Goal: Information Seeking & Learning: Learn about a topic

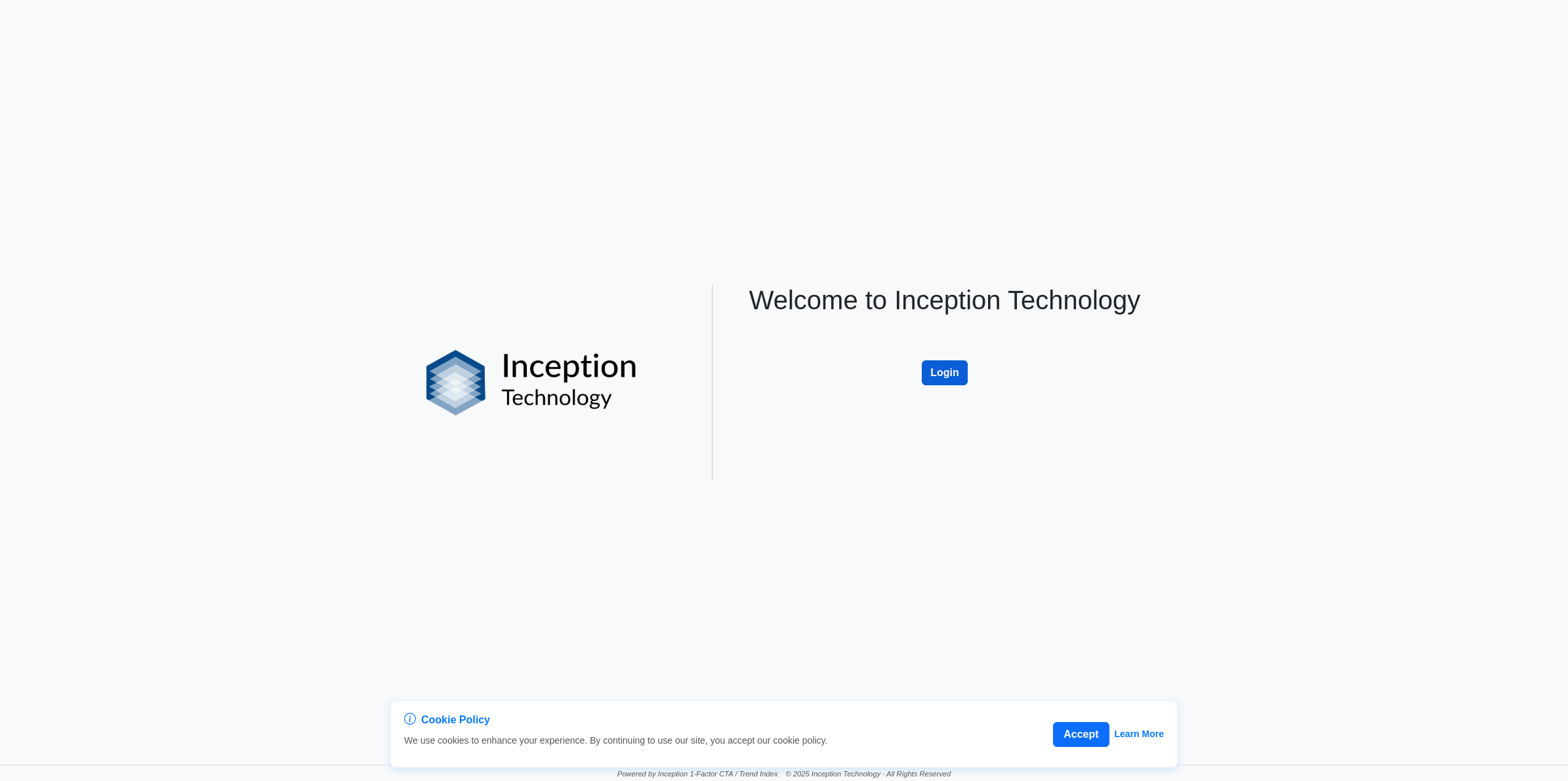
click at [932, 375] on button "Login" at bounding box center [944, 372] width 46 height 25
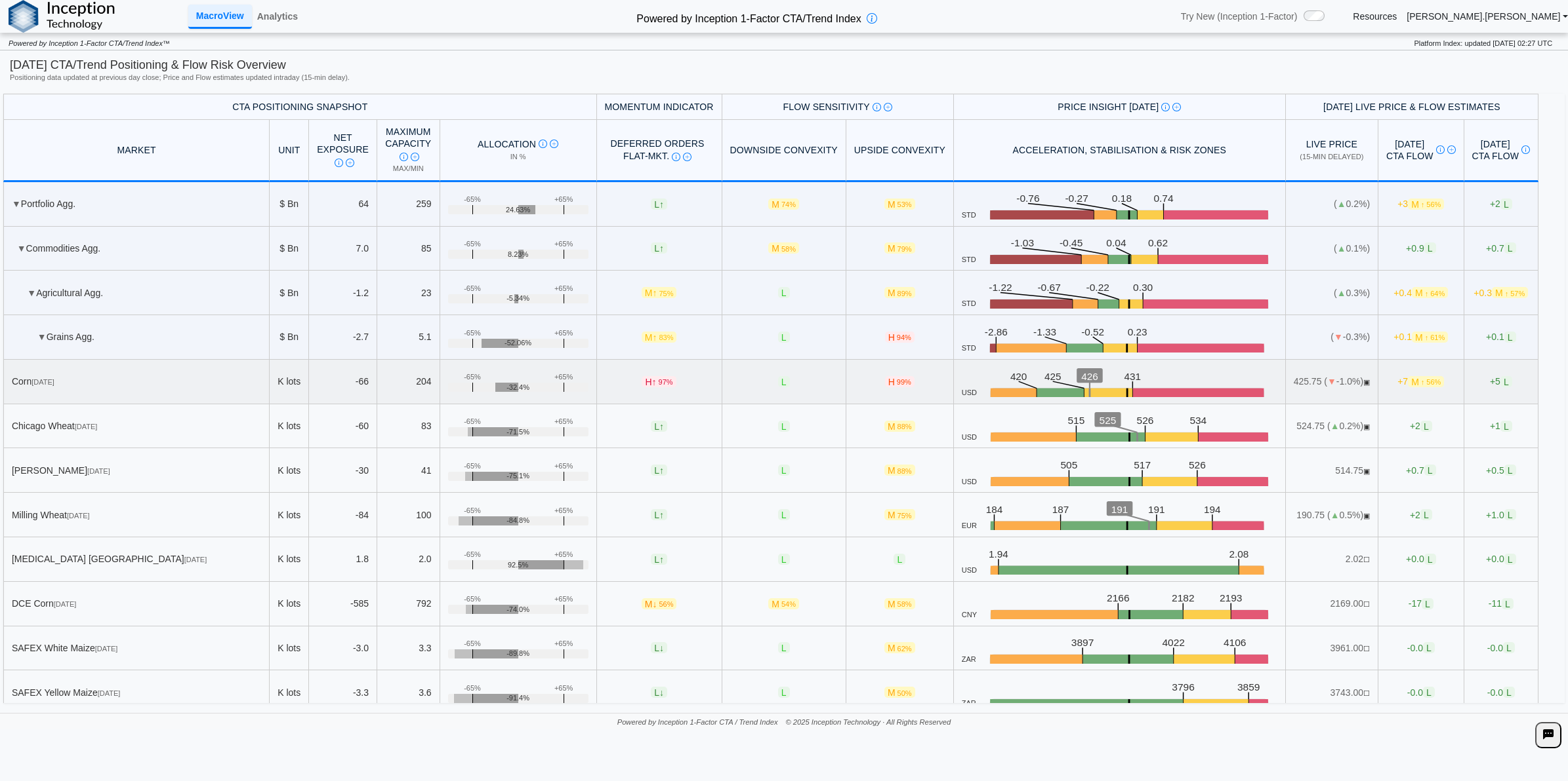
click at [882, 395] on td "H 99%" at bounding box center [900, 382] width 107 height 44
drag, startPoint x: 893, startPoint y: 399, endPoint x: 548, endPoint y: 309, distance: 356.5
click at [850, 378] on td "H 99%" at bounding box center [900, 382] width 107 height 44
click at [274, 15] on link "Analytics" at bounding box center [278, 16] width 51 height 22
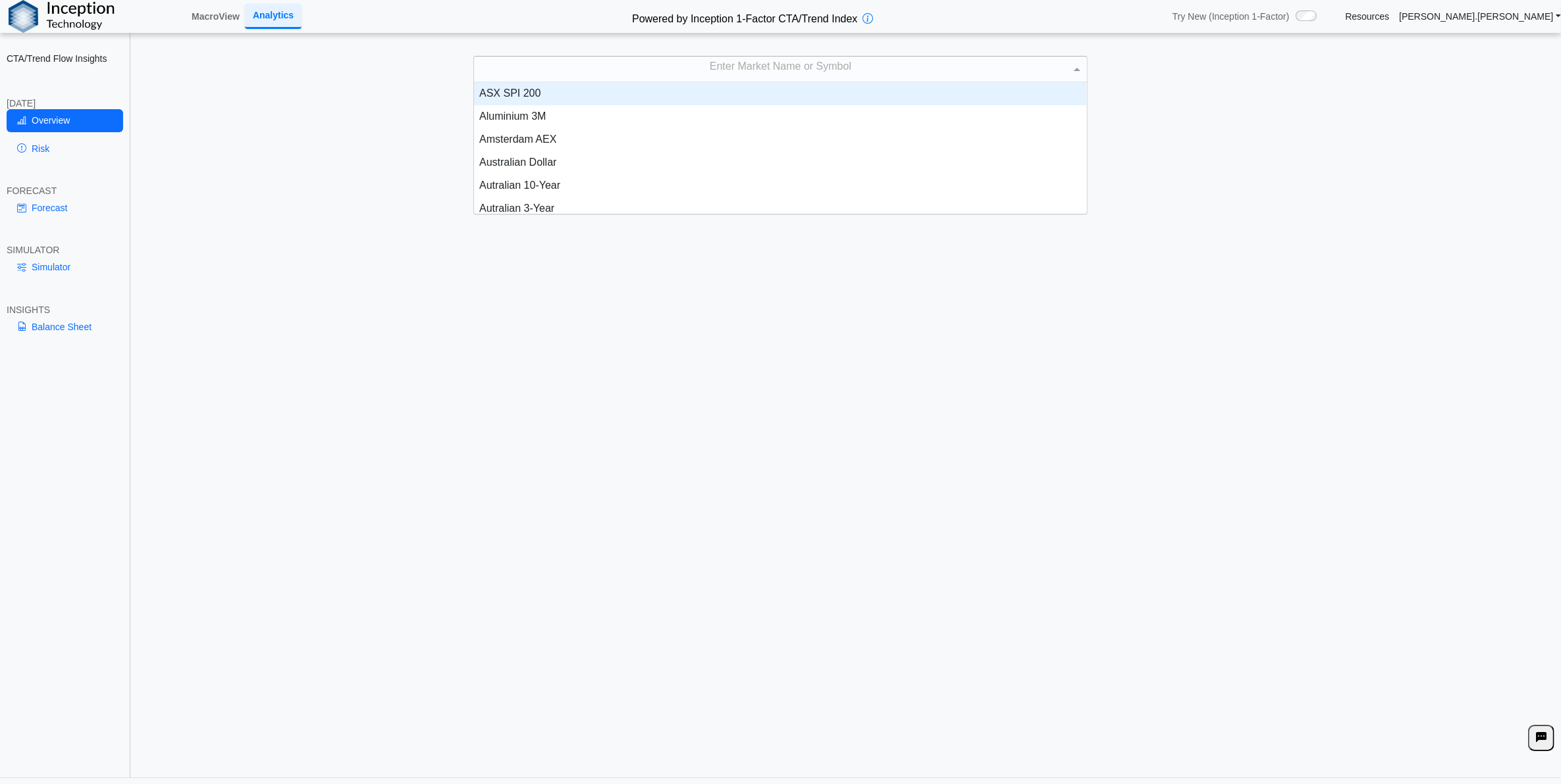
click at [792, 70] on div "Enter Market Name or Symbol" at bounding box center [780, 68] width 612 height 25
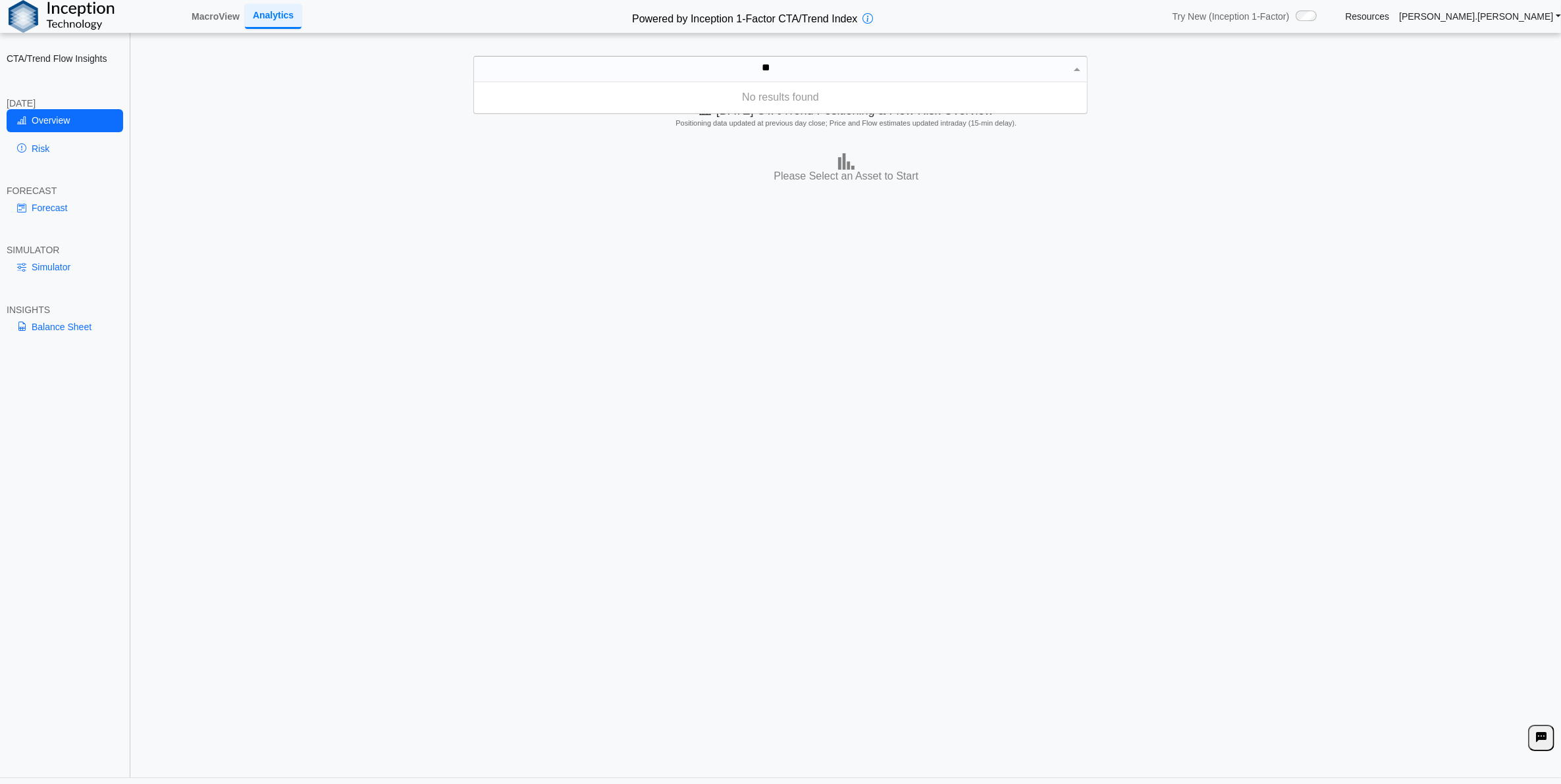
type input "*"
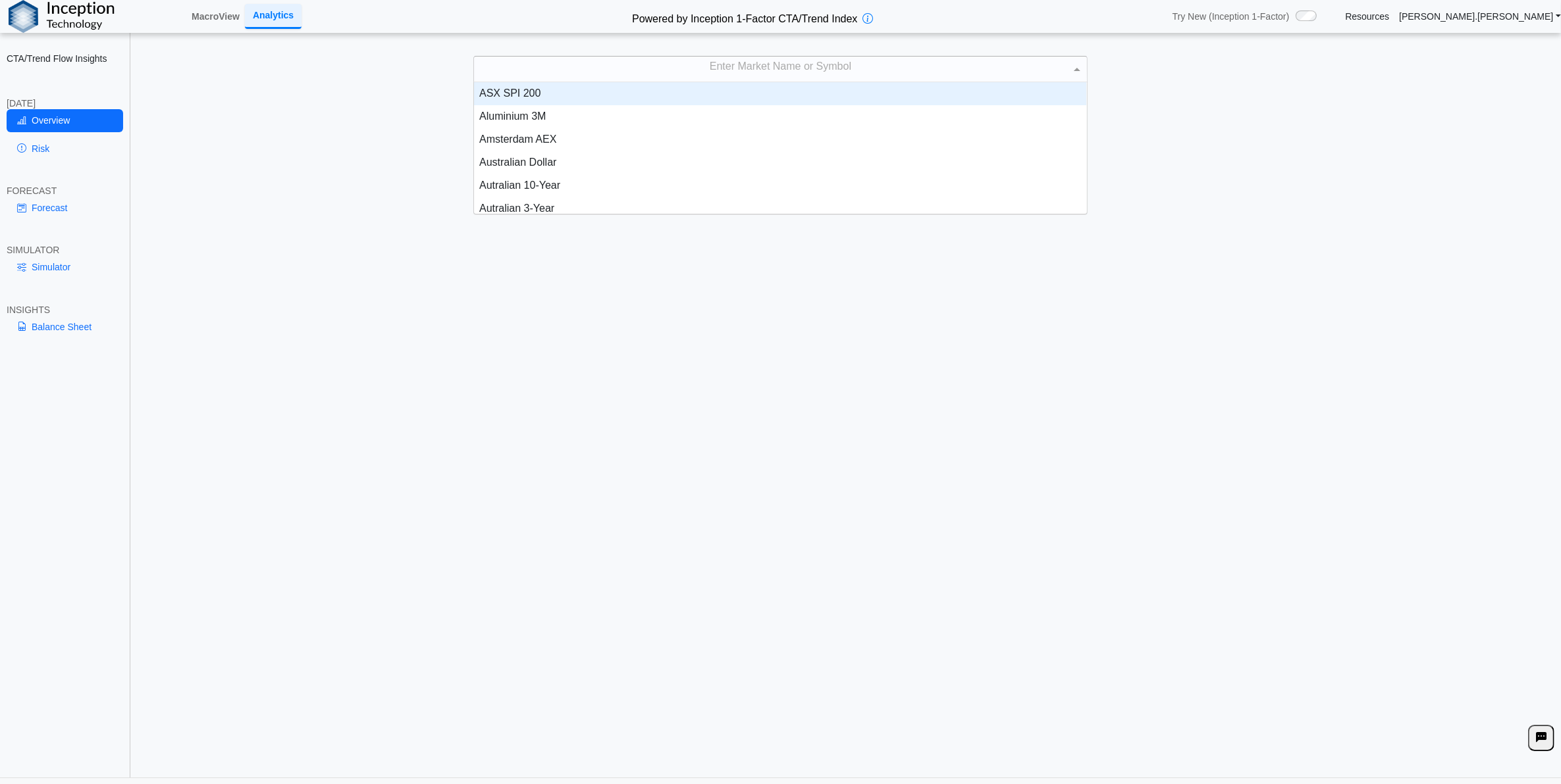
scroll to position [13, 13]
type input "****"
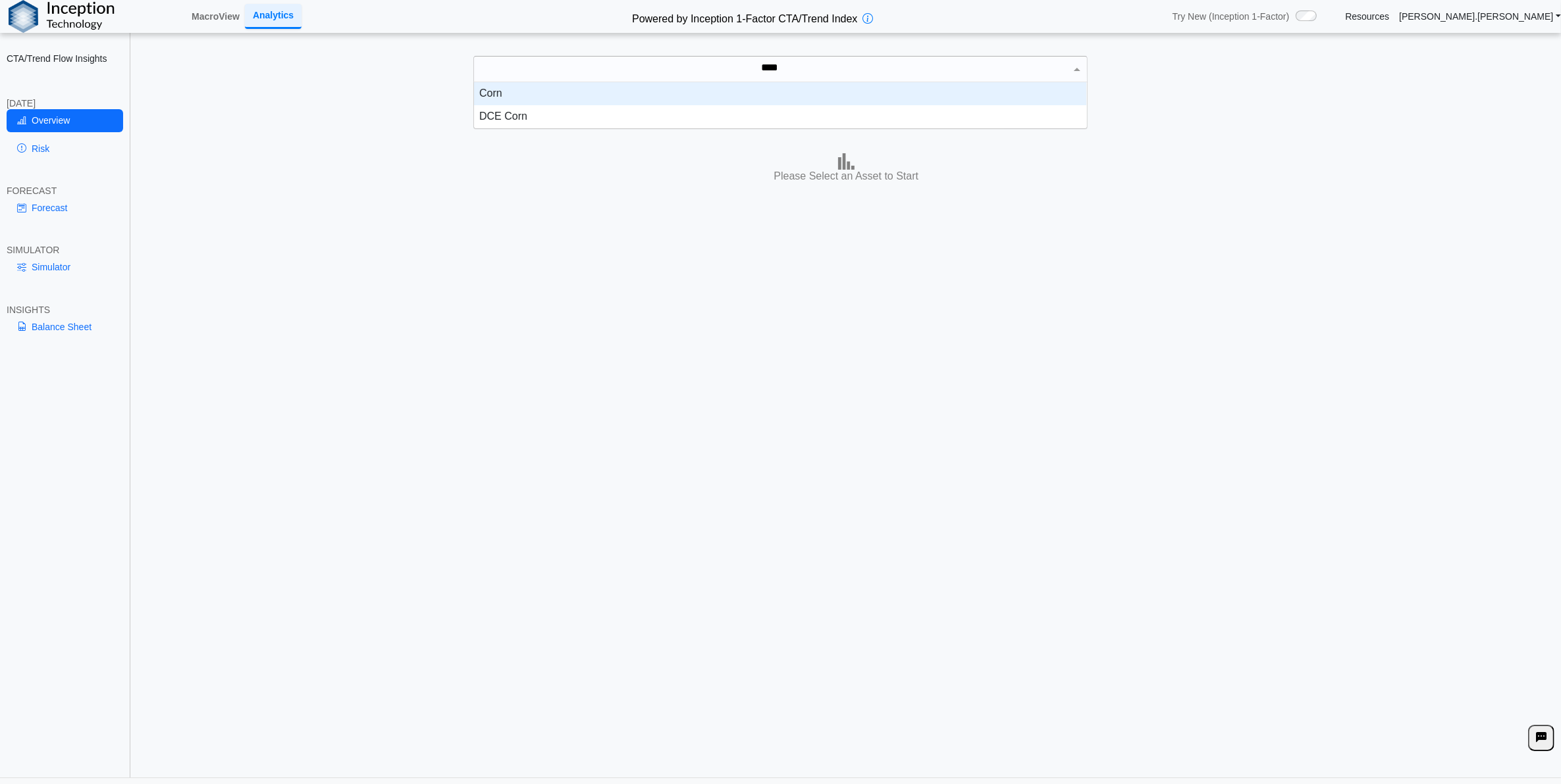
click at [790, 96] on div "Corn" at bounding box center [780, 93] width 612 height 23
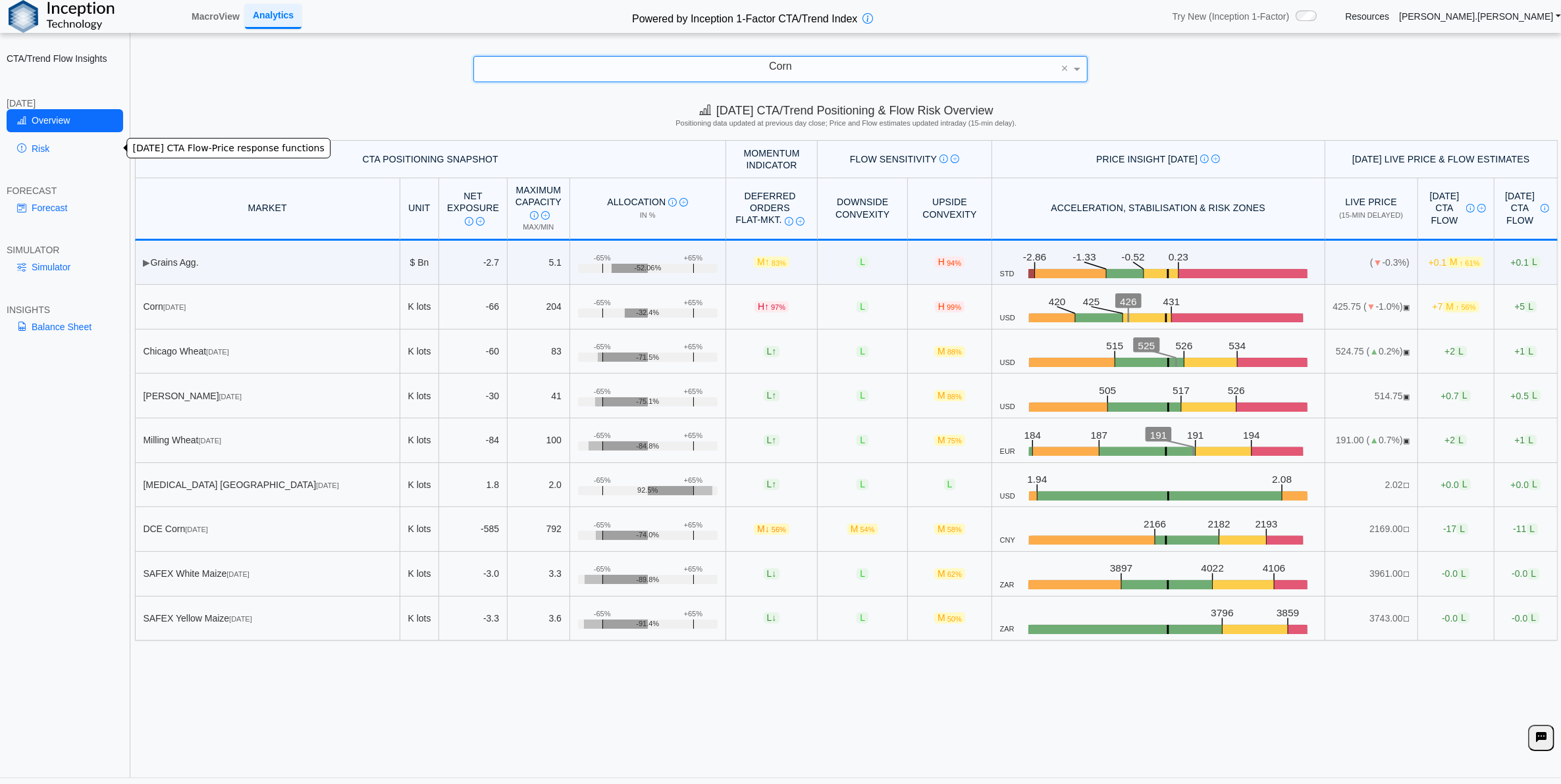
click at [73, 153] on link "Risk" at bounding box center [65, 149] width 116 height 22
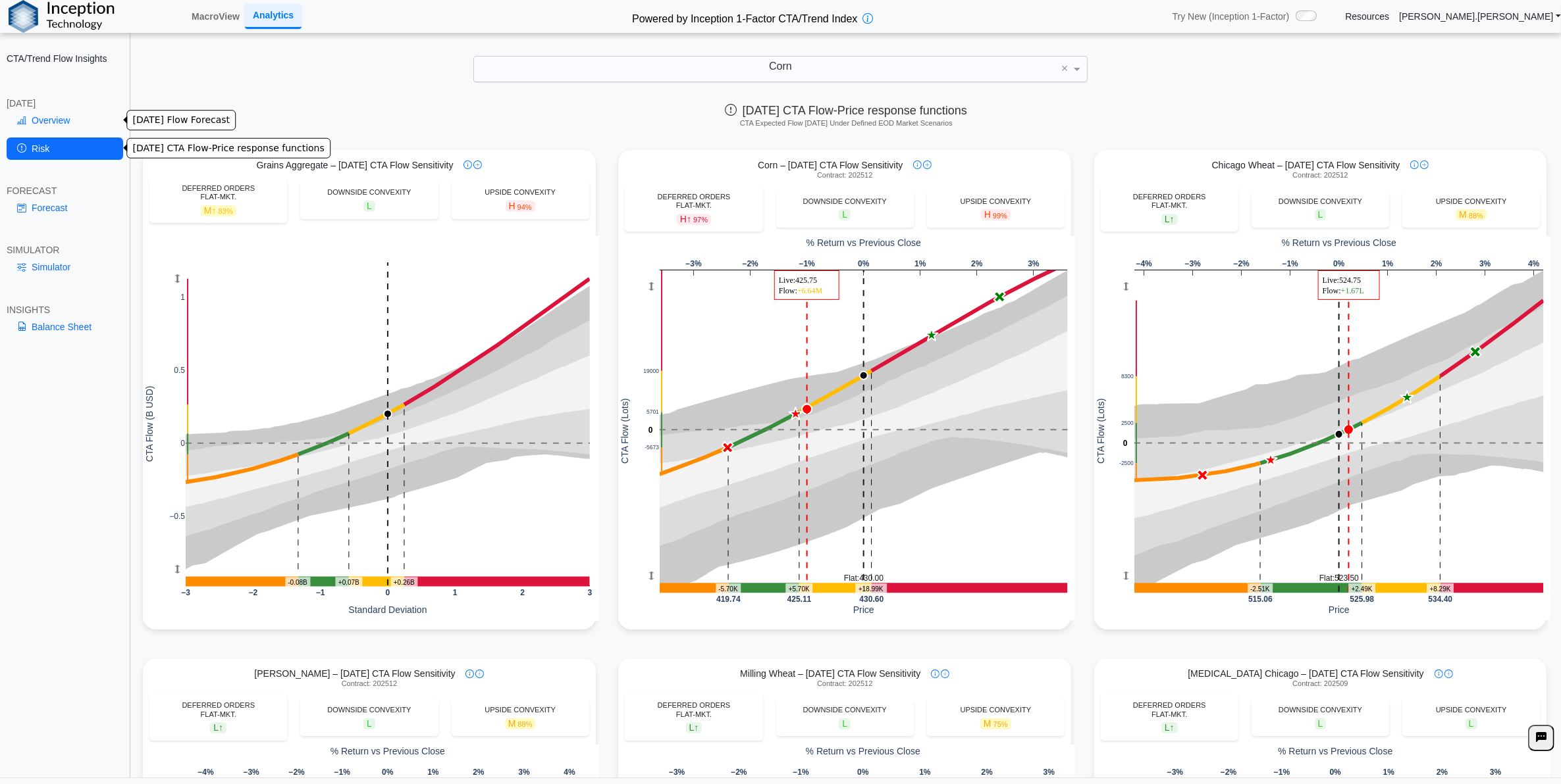
click at [80, 117] on link "Overview" at bounding box center [65, 121] width 116 height 22
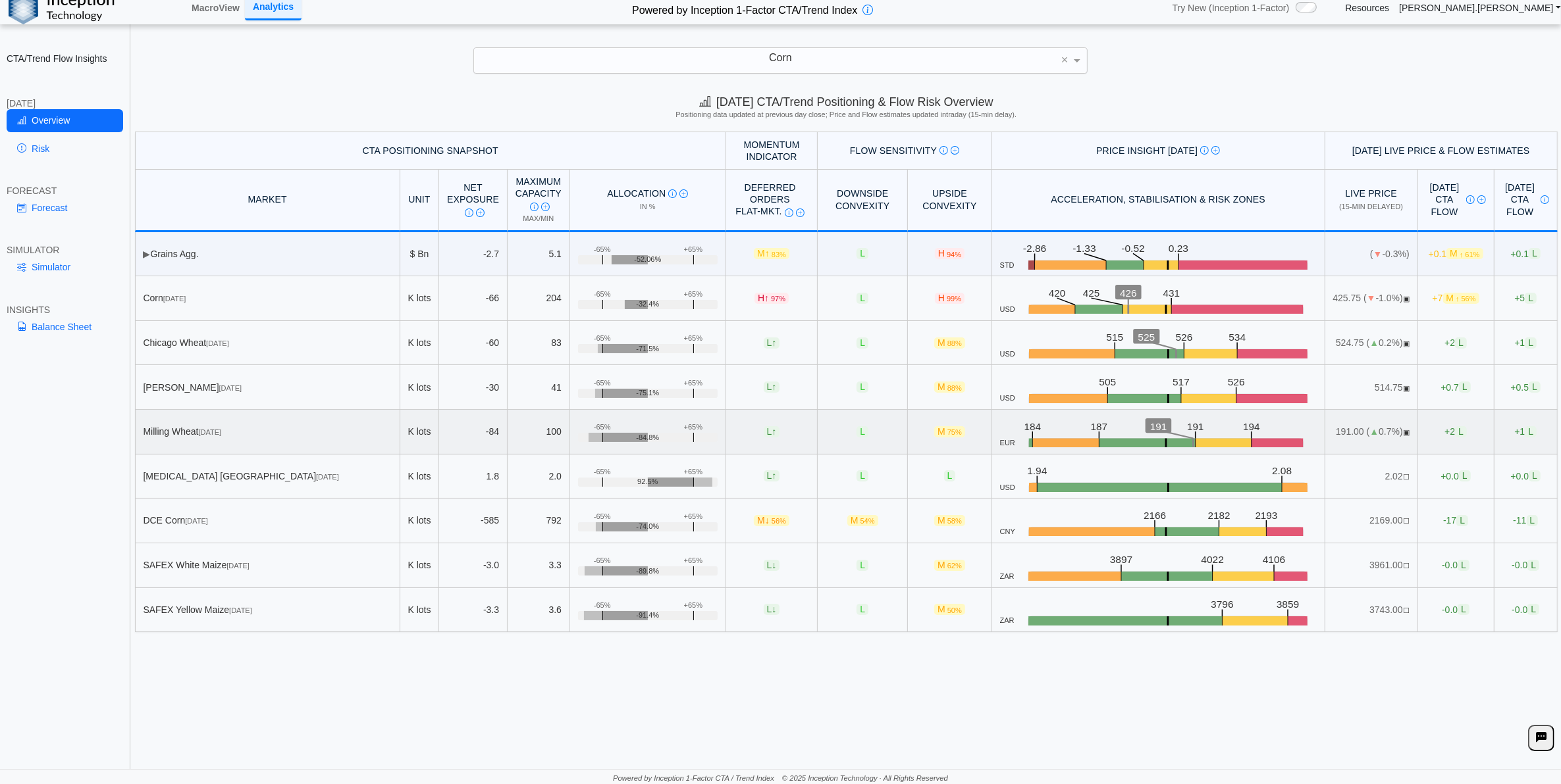
scroll to position [10, 0]
click at [68, 339] on div "Balance Sheet" at bounding box center [65, 329] width 116 height 27
click at [87, 329] on link "Balance Sheet" at bounding box center [65, 327] width 116 height 22
